Goal: Book appointment/travel/reservation

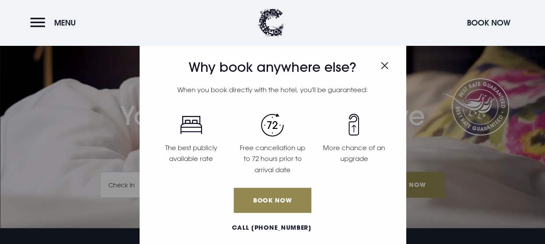
scroll to position [17, 0]
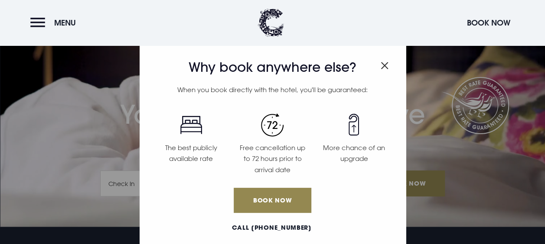
click at [380, 67] on img "Close modal" at bounding box center [384, 65] width 8 height 7
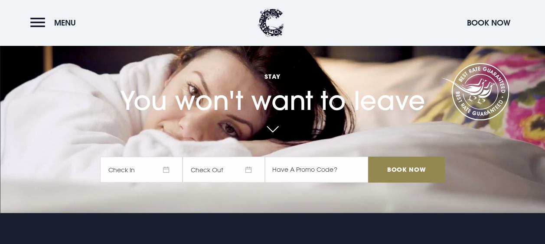
scroll to position [0, 0]
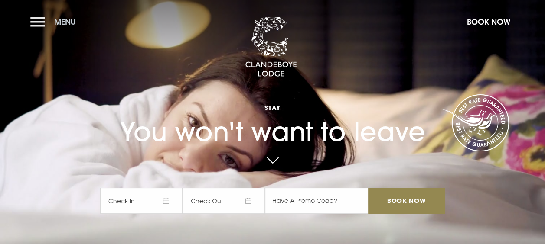
click at [43, 20] on button "Menu" at bounding box center [55, 22] width 50 height 19
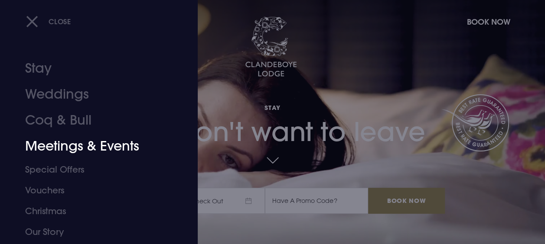
click at [109, 149] on link "Meetings & Events" at bounding box center [93, 146] width 136 height 26
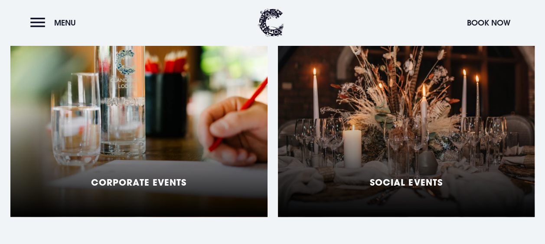
scroll to position [786, 0]
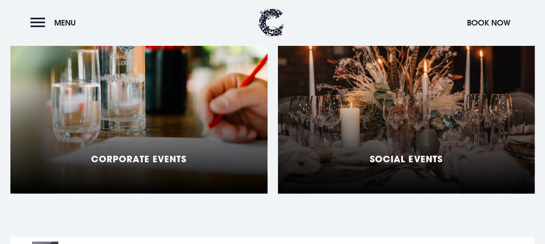
click at [395, 164] on h5 "Social Events" at bounding box center [406, 158] width 72 height 10
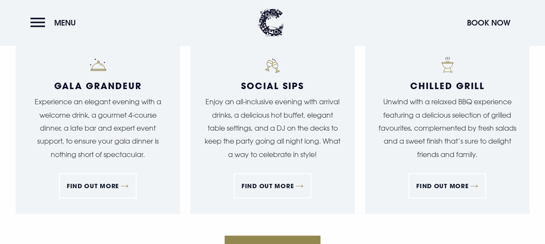
scroll to position [861, 0]
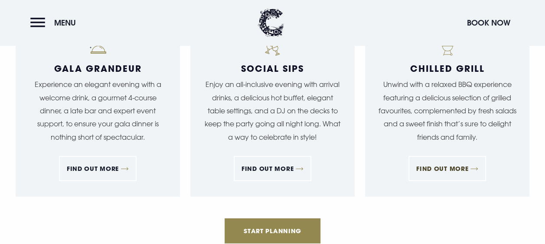
click at [442, 169] on link "FIND OUT MORE" at bounding box center [447, 168] width 78 height 25
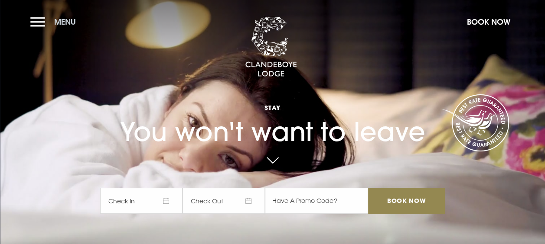
click at [38, 22] on button "Menu" at bounding box center [55, 22] width 50 height 19
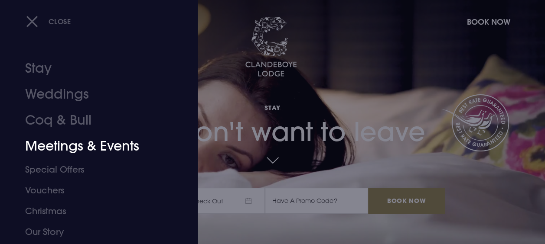
click at [75, 142] on link "Meetings & Events" at bounding box center [93, 146] width 136 height 26
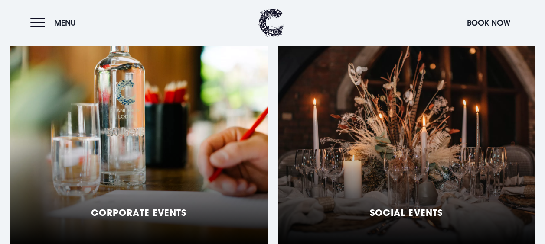
scroll to position [739, 0]
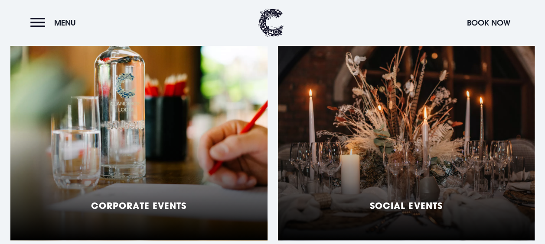
click at [404, 211] on div "Social Events" at bounding box center [406, 132] width 257 height 217
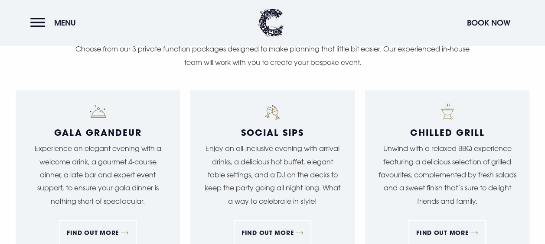
scroll to position [838, 0]
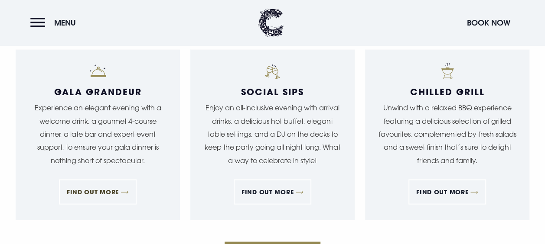
click at [105, 194] on link "FIND OUT MORE" at bounding box center [98, 192] width 78 height 25
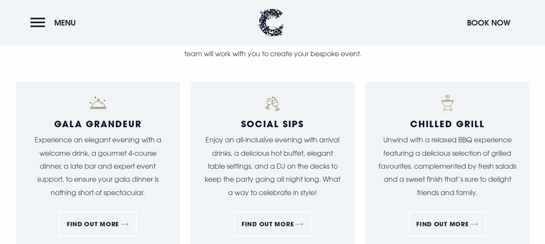
scroll to position [802, 0]
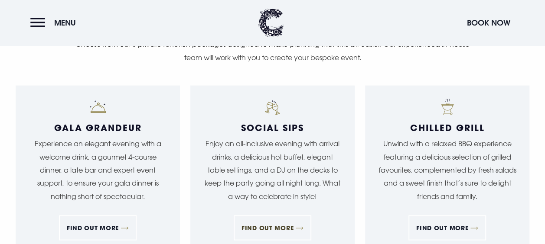
click at [277, 228] on link "FIND OUT MORE" at bounding box center [273, 227] width 78 height 25
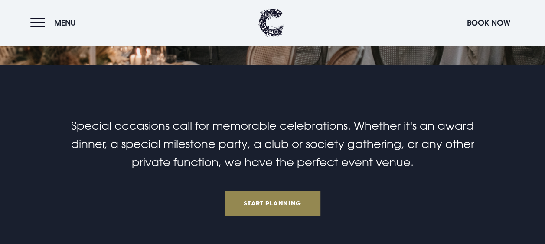
scroll to position [201, 0]
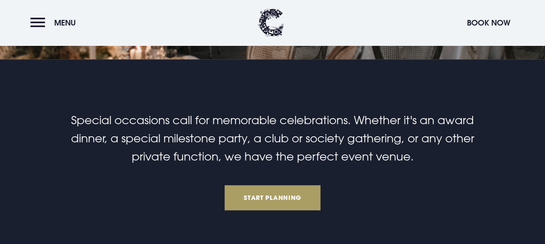
click at [270, 192] on link "Start Planning" at bounding box center [272, 197] width 96 height 25
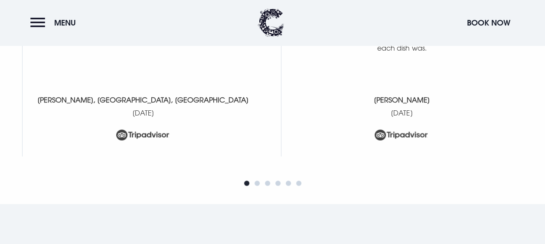
scroll to position [2638, 0]
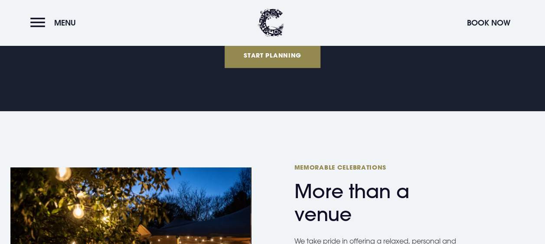
scroll to position [201, 0]
